Goal: Task Accomplishment & Management: Manage account settings

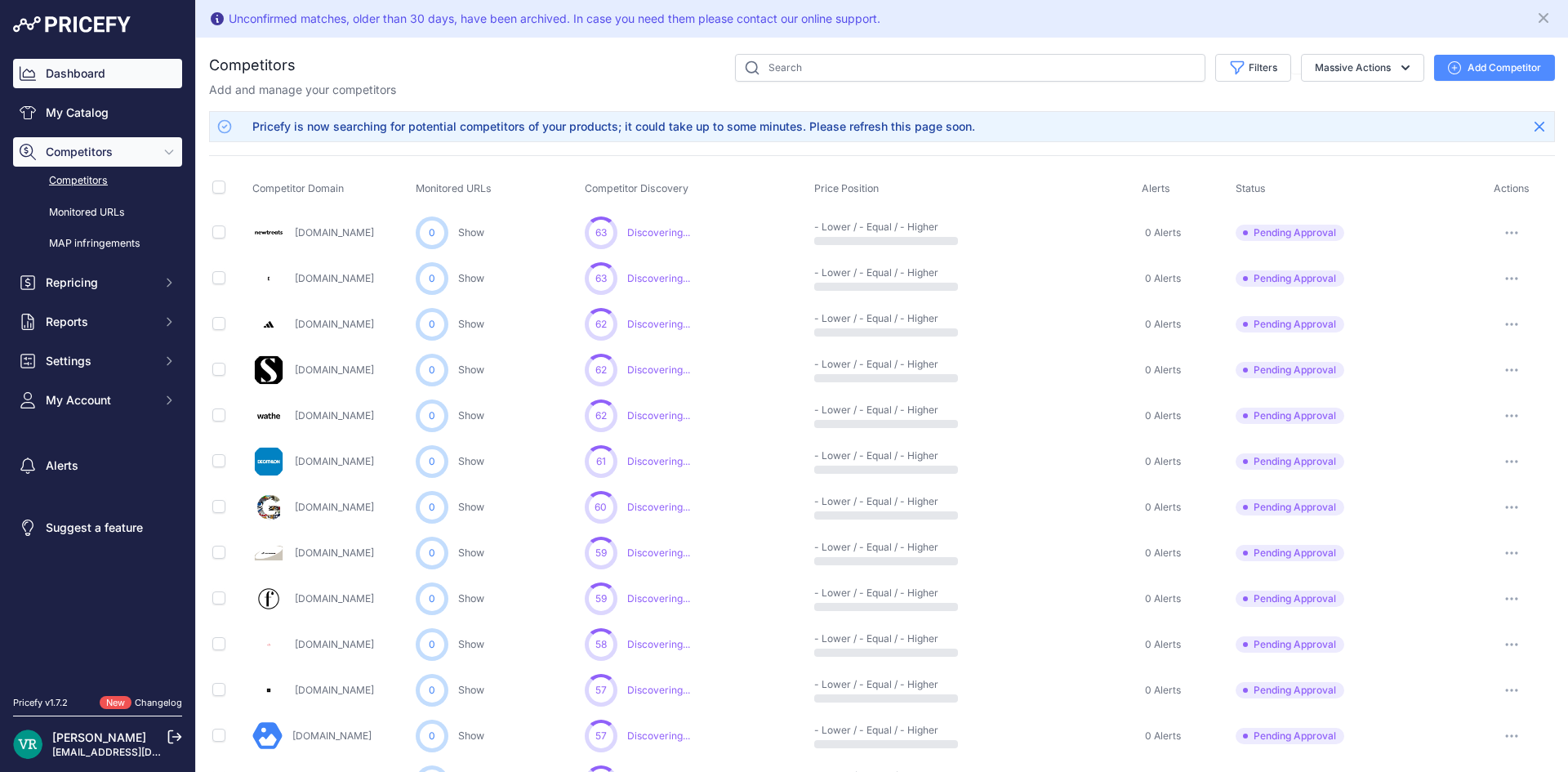
click at [92, 77] on link "Dashboard" at bounding box center [98, 73] width 169 height 30
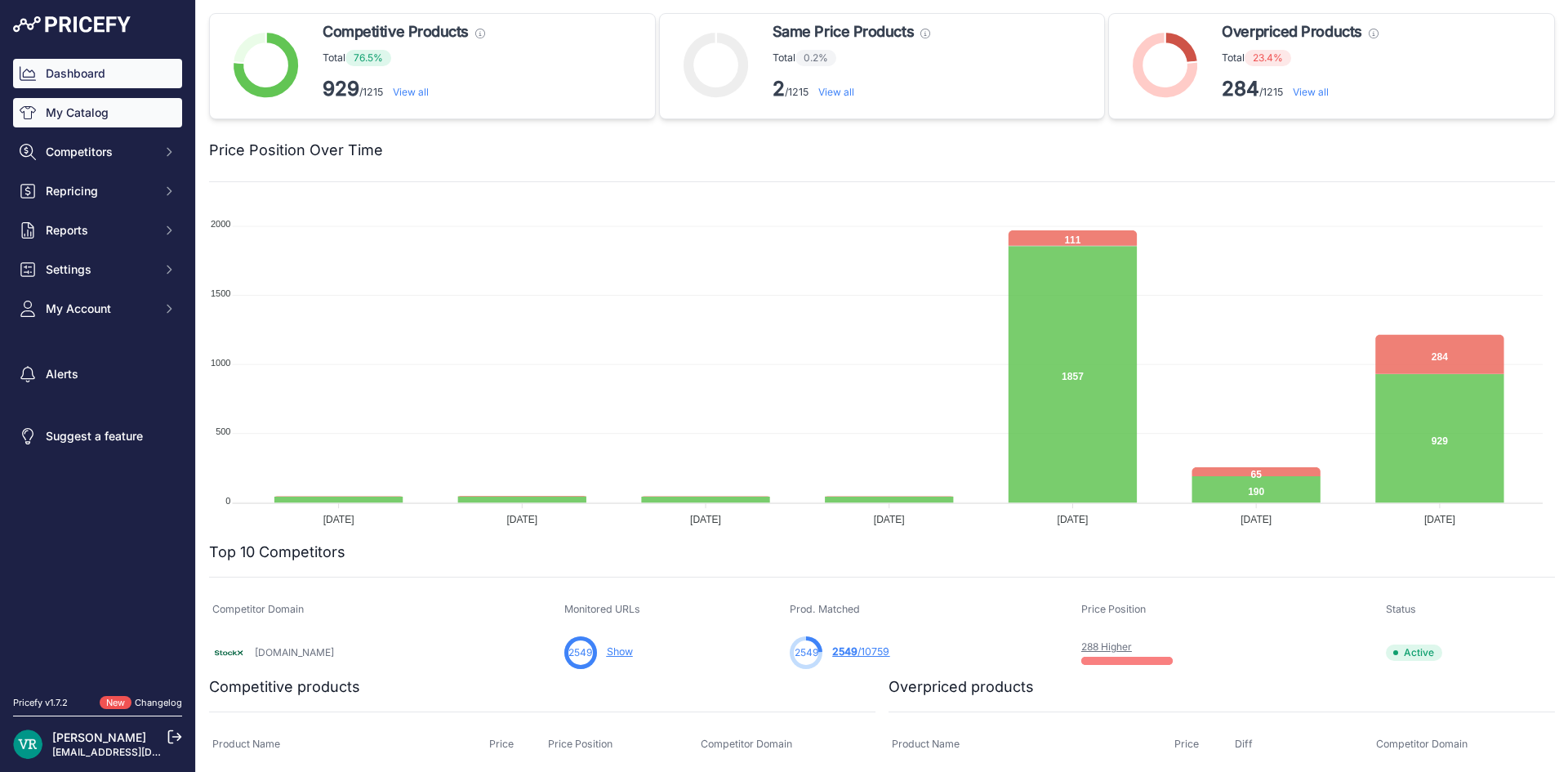
click at [77, 100] on link "My Catalog" at bounding box center [98, 113] width 169 height 30
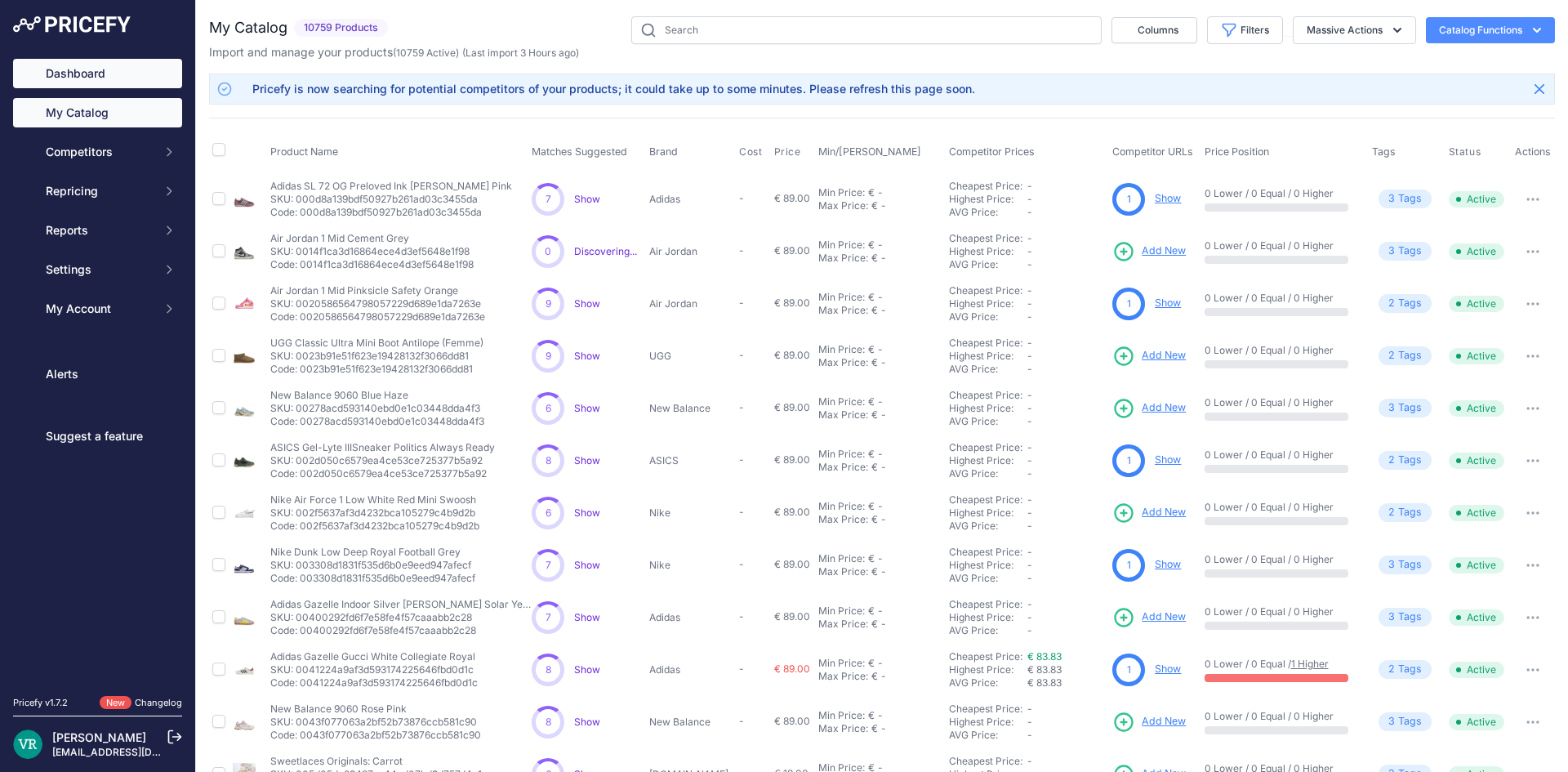
click at [88, 70] on link "Dashboard" at bounding box center [98, 73] width 169 height 30
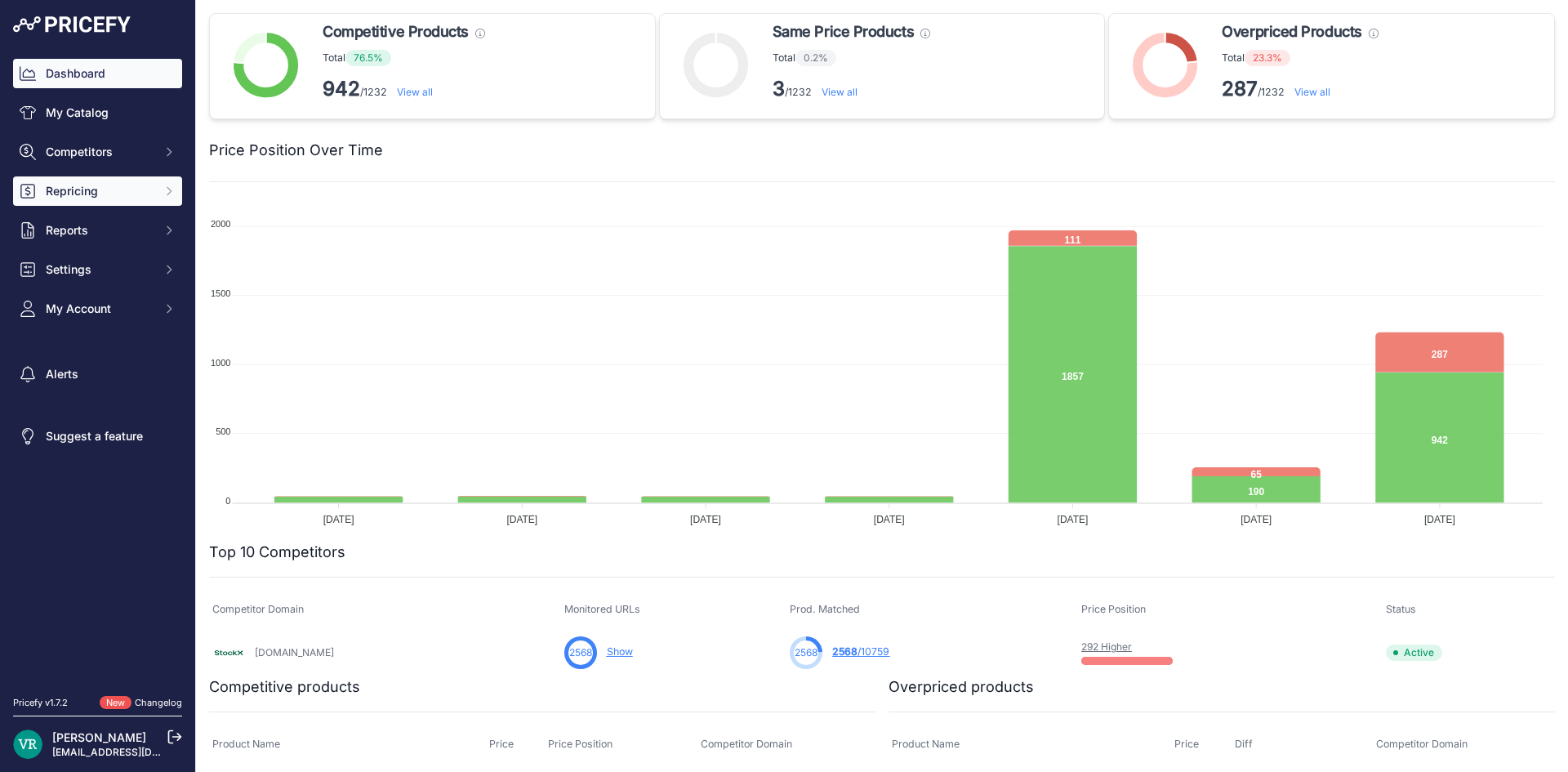
click at [90, 190] on span "Repricing" at bounding box center [99, 192] width 107 height 17
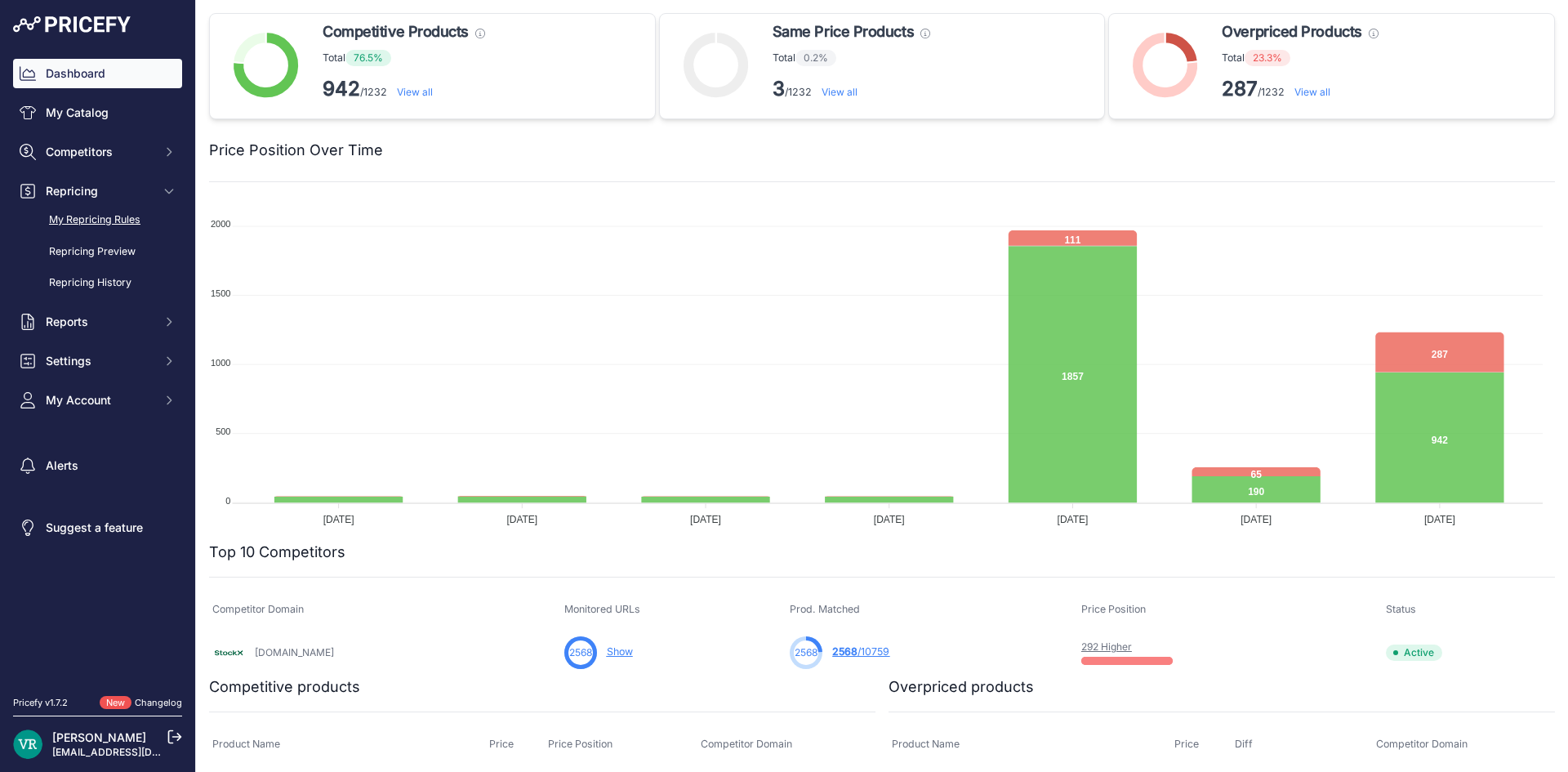
click at [100, 216] on link "My Repricing Rules" at bounding box center [98, 220] width 169 height 29
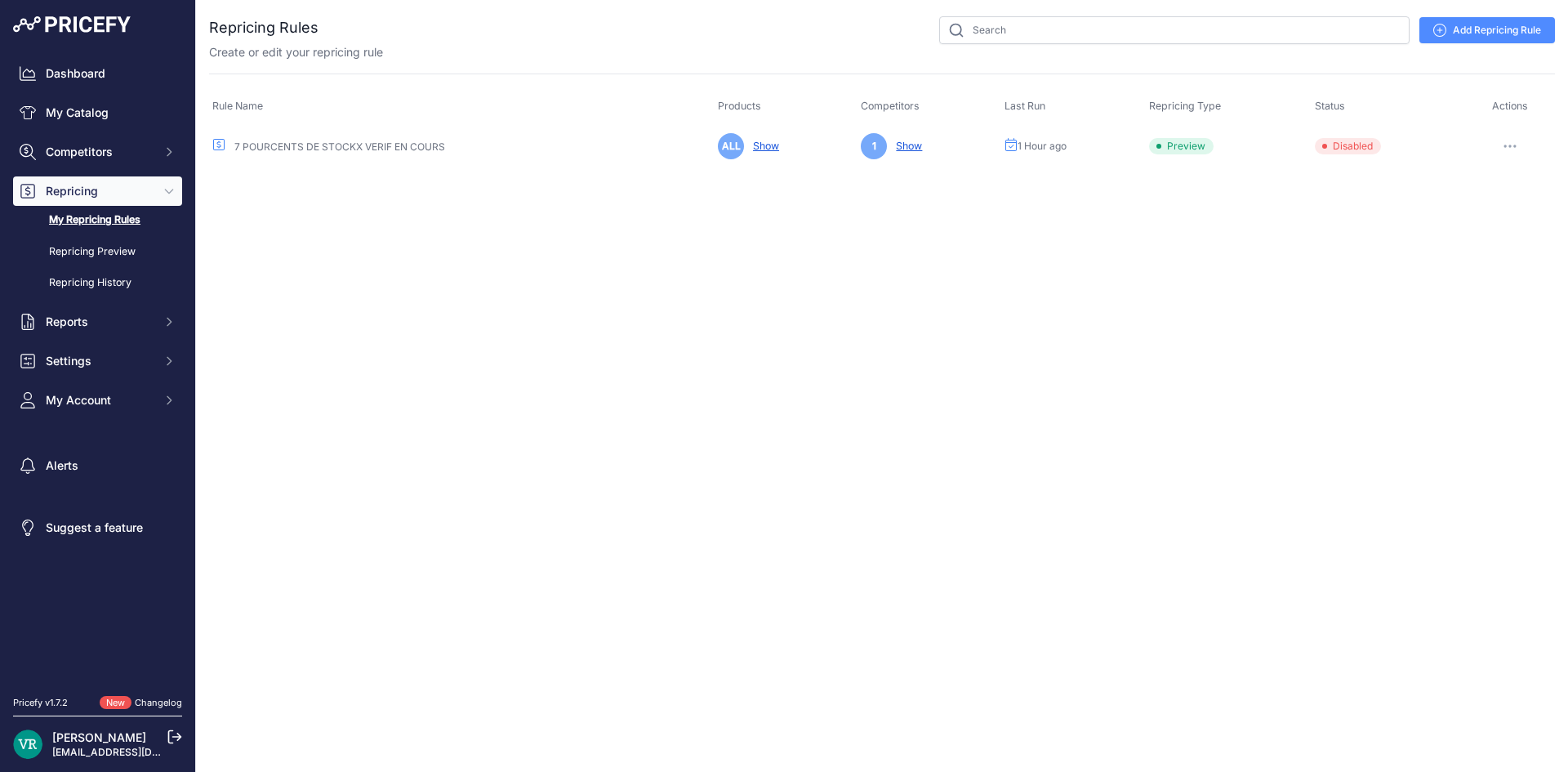
click at [1522, 144] on button "button" at bounding box center [1510, 146] width 33 height 23
click at [1521, 178] on link "Edit" at bounding box center [1499, 180] width 104 height 26
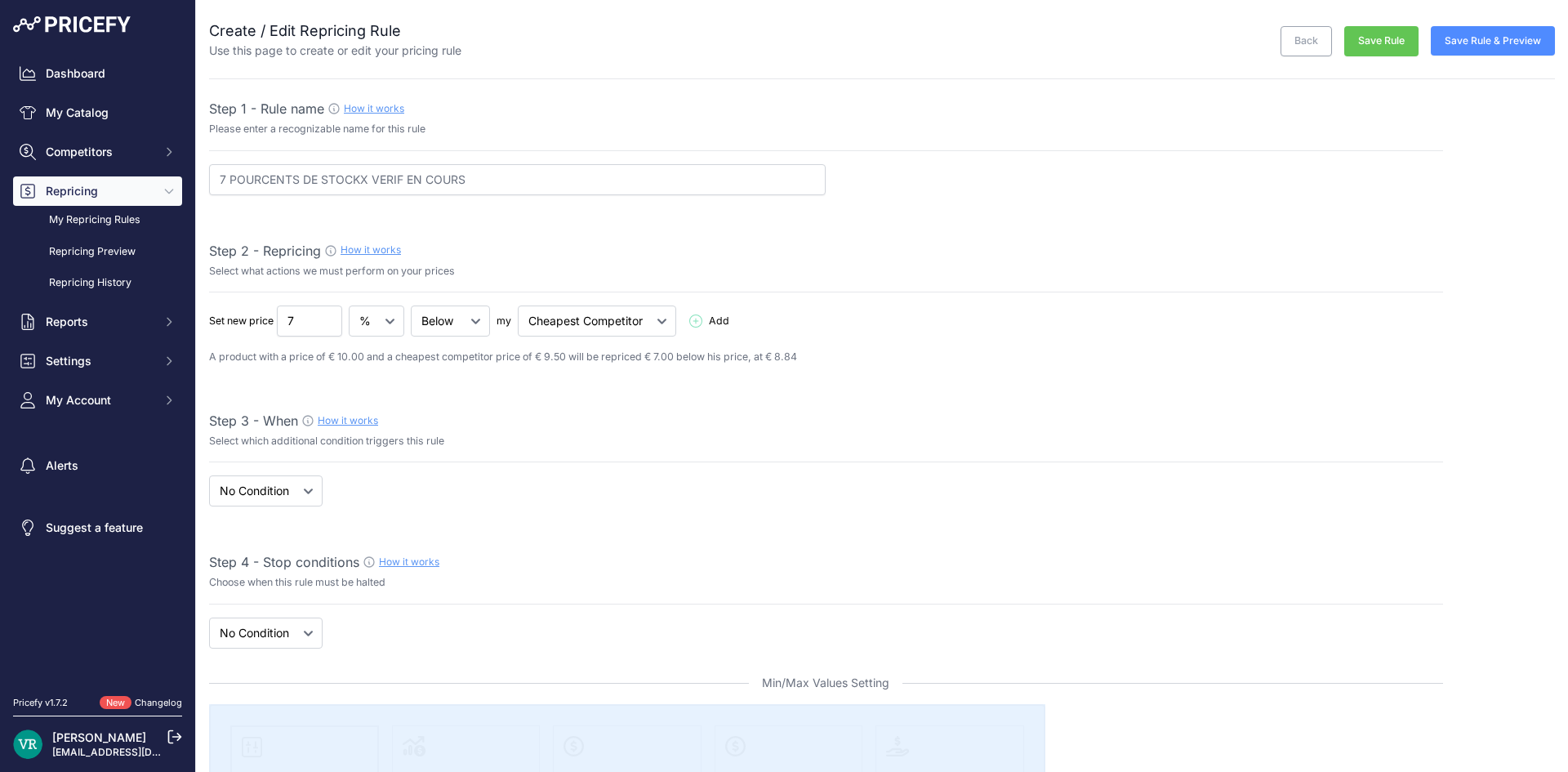
select select "7"
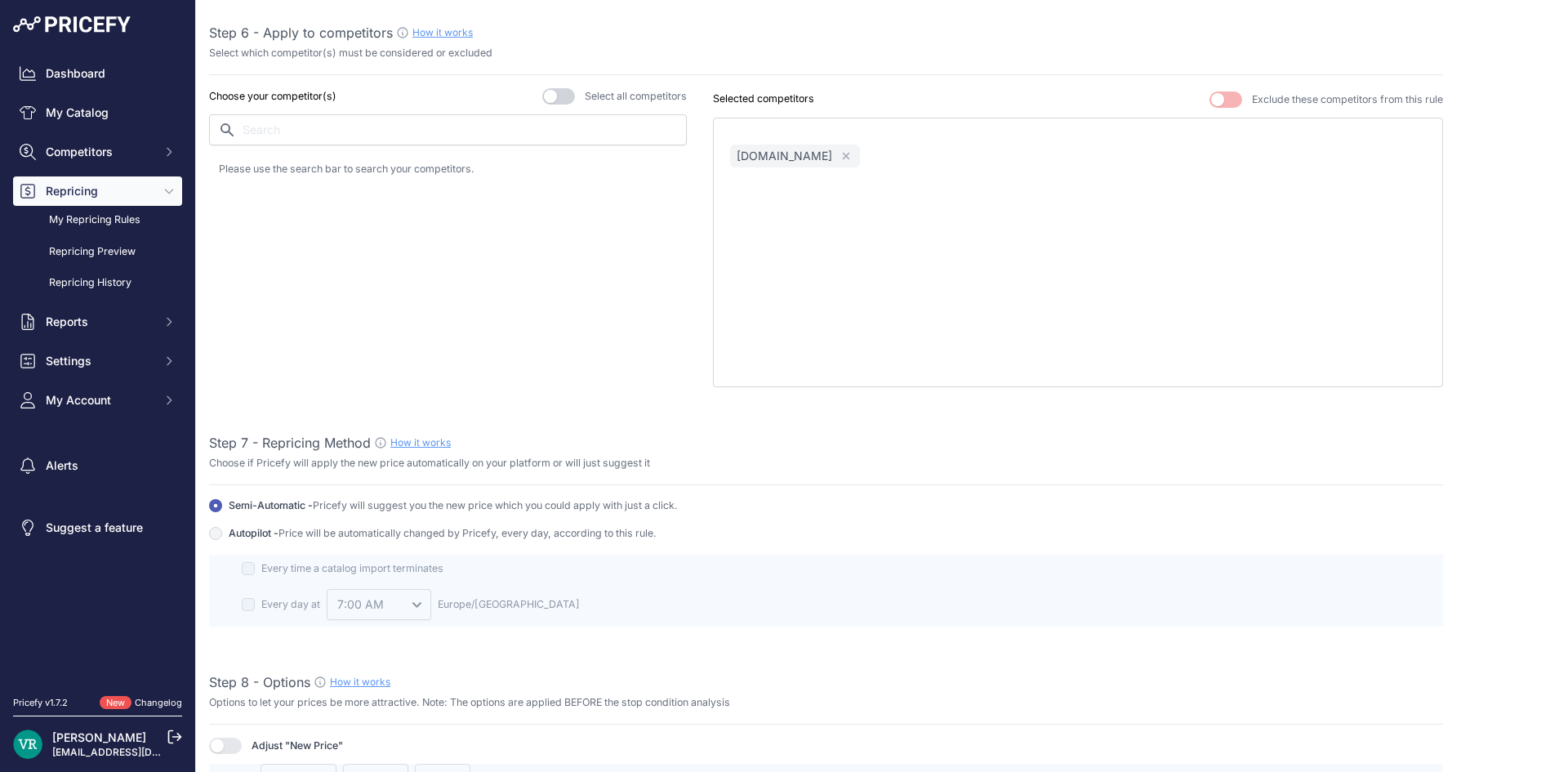
scroll to position [1552, 0]
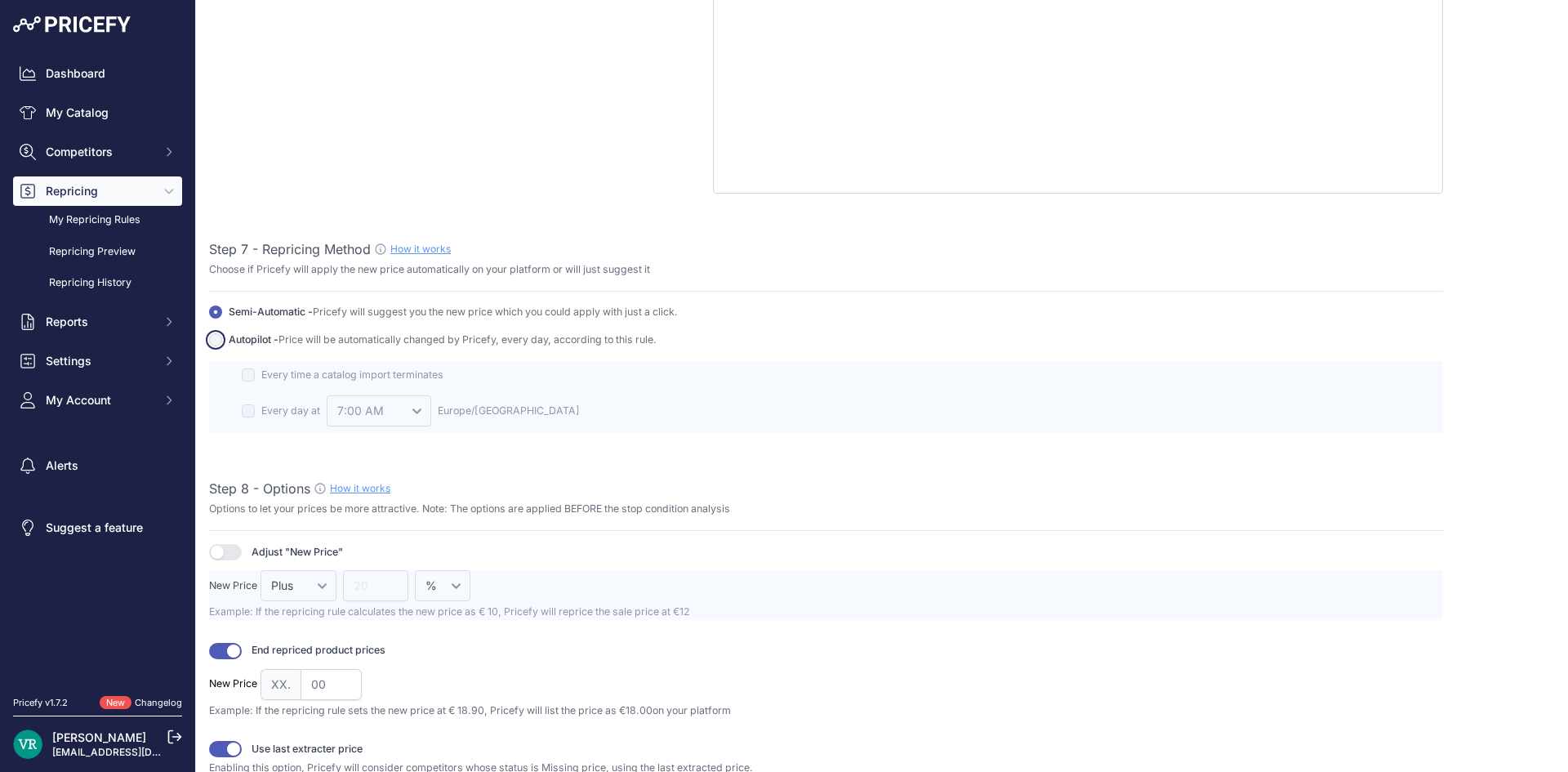
click at [211, 335] on input "Autopilot - Price will be automatically changed by Pricefy, every day, accordin…" at bounding box center [216, 339] width 13 height 13
radio input "true"
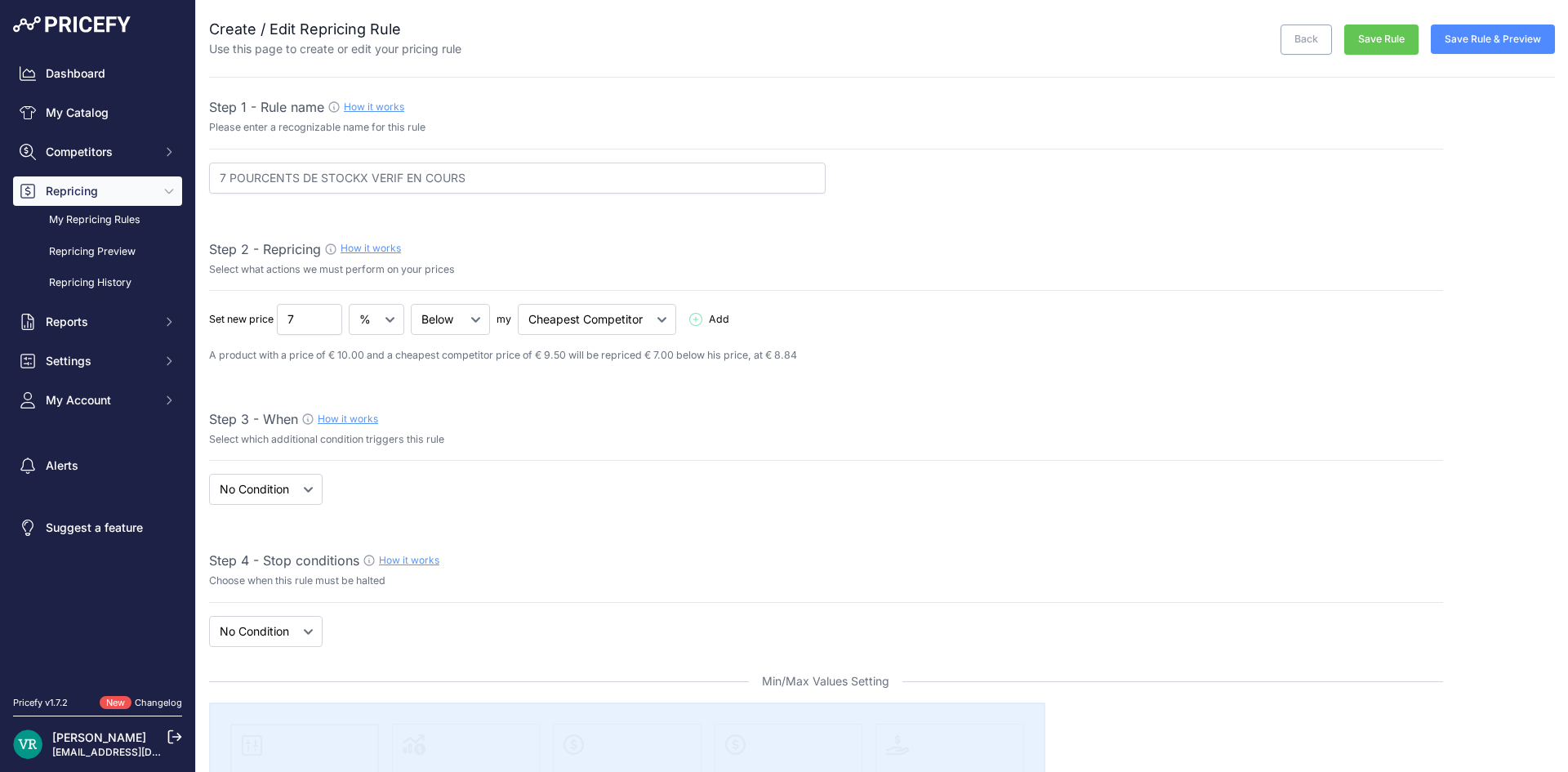
scroll to position [0, 0]
click at [1353, 35] on button "Save Rule" at bounding box center [1382, 41] width 74 height 30
